Goal: Task Accomplishment & Management: Use online tool/utility

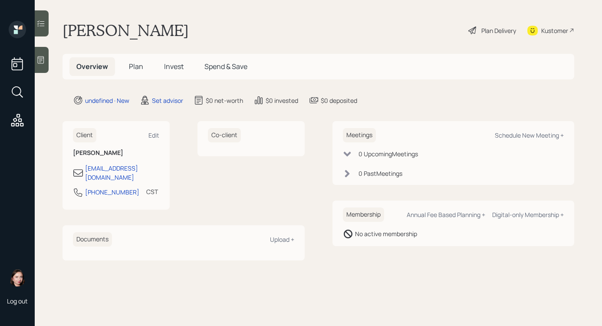
click at [49, 61] on main "[PERSON_NAME] Plan Delivery Kustomer Overview Plan Invest Spend & Save undefine…" at bounding box center [318, 163] width 567 height 326
click at [42, 63] on icon at bounding box center [40, 60] width 9 height 9
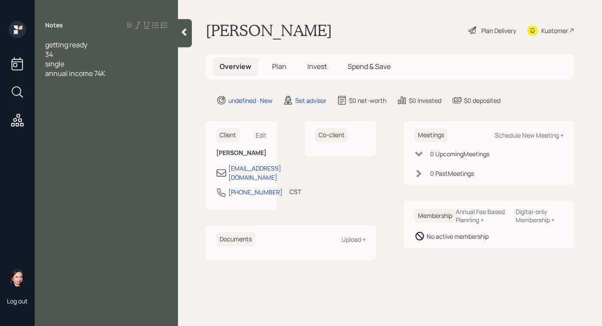
click at [163, 75] on div "annual income 74K" at bounding box center [106, 74] width 122 height 10
click at [45, 81] on span "401K" at bounding box center [52, 83] width 15 height 10
click at [163, 89] on div "Notes getting ready 34 single annual income 74K current 401K" at bounding box center [106, 168] width 143 height 295
click at [74, 88] on div "Notes getting ready 34 single annual income 74K current 401K" at bounding box center [106, 168] width 143 height 295
click at [105, 71] on span "annual income 74K" at bounding box center [75, 74] width 60 height 10
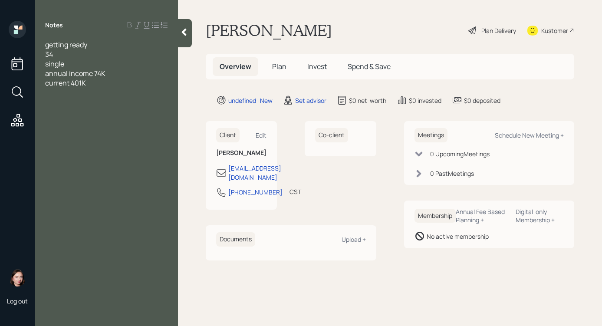
click at [102, 85] on div "current 401K" at bounding box center [106, 83] width 122 height 10
click at [63, 101] on span "brokkagre $500" at bounding box center [69, 102] width 49 height 10
click at [67, 102] on span "brokkagre $500" at bounding box center [69, 102] width 49 height 10
click at [90, 119] on div "Notes getting ready 34 single annual income 74K current 401K - $11K no IRA brok…" at bounding box center [106, 168] width 143 height 295
click at [80, 115] on div at bounding box center [106, 112] width 122 height 10
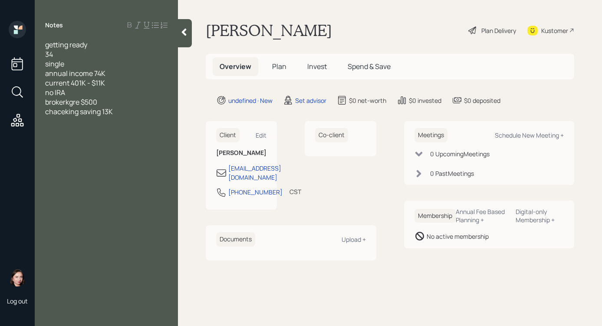
click at [102, 110] on span "chaceking saving 13K" at bounding box center [79, 112] width 68 height 10
click at [178, 104] on div "getting ready 34 single annual income 74K current 401K - $11K no IRA brokerkgre…" at bounding box center [106, 78] width 143 height 76
click at [150, 113] on div "checking saving $13K" at bounding box center [106, 112] width 122 height 10
drag, startPoint x: 113, startPoint y: 101, endPoint x: 38, endPoint y: 101, distance: 75.5
click at [38, 101] on div "getting ready 34 single annual income 74K current 401K - $11K no IRA brokerkgre…" at bounding box center [106, 87] width 143 height 95
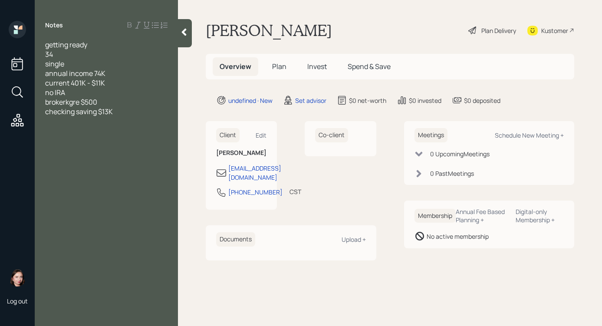
click at [70, 104] on span "brokerkgre $500" at bounding box center [71, 102] width 52 height 10
click at [77, 103] on span "brokeragre $500" at bounding box center [71, 102] width 53 height 10
click at [123, 108] on div "checking saving $13K" at bounding box center [106, 112] width 122 height 10
click at [124, 100] on div "brokerage $500" at bounding box center [106, 102] width 122 height 10
